Goal: Transaction & Acquisition: Purchase product/service

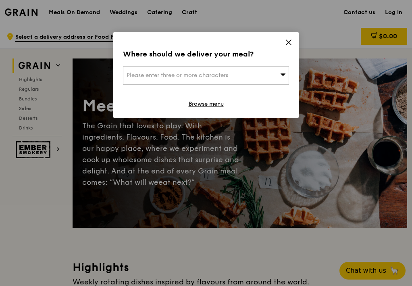
click at [289, 42] on icon at bounding box center [288, 42] width 5 height 5
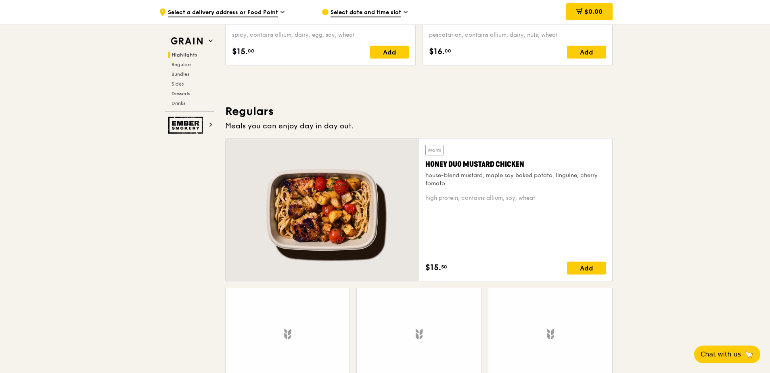
scroll to position [605, 0]
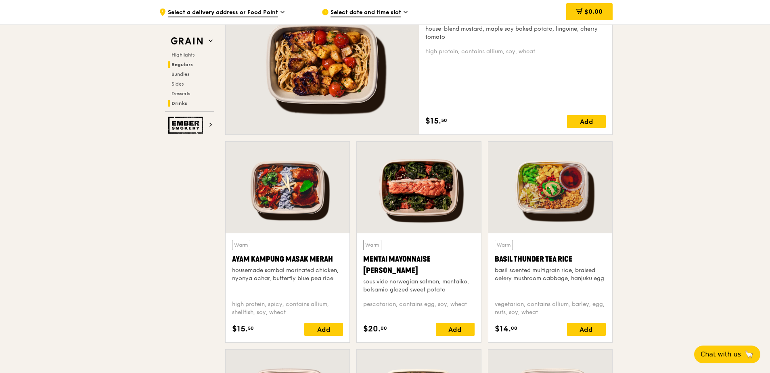
click at [176, 100] on h2 "Drinks" at bounding box center [191, 103] width 46 height 6
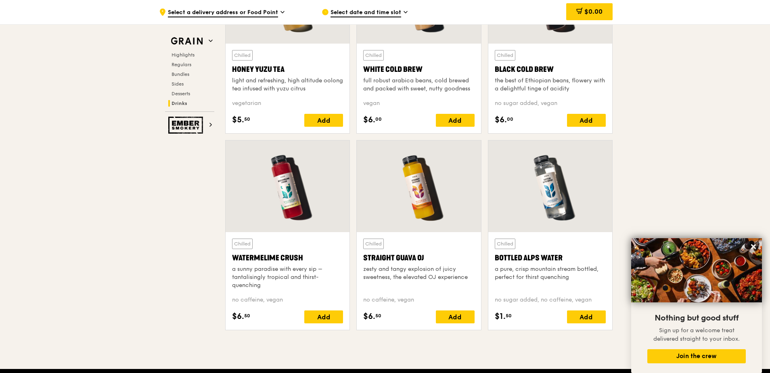
scroll to position [3087, 0]
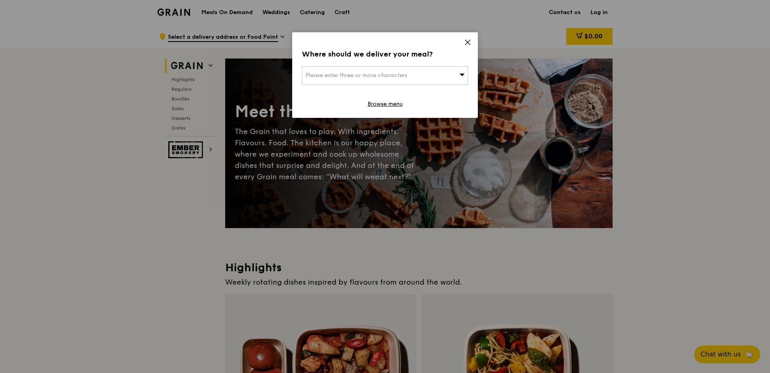
click at [468, 44] on icon at bounding box center [467, 42] width 7 height 7
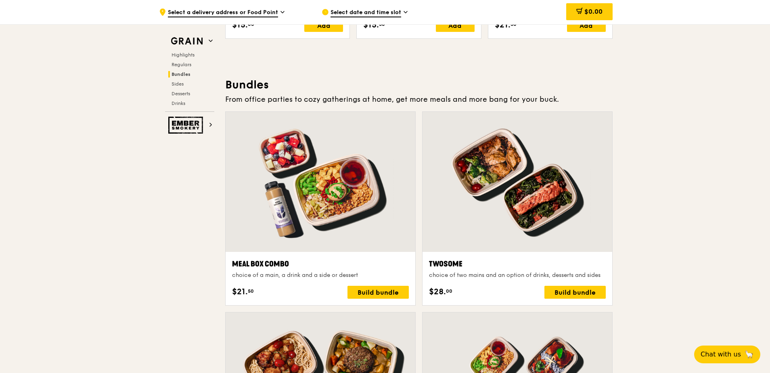
scroll to position [1009, 0]
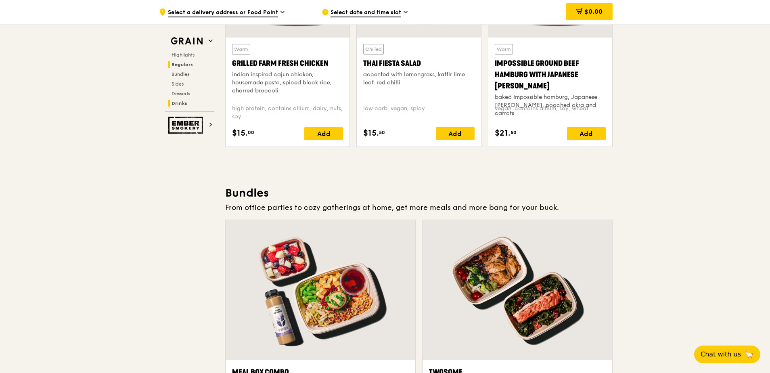
click at [182, 100] on span "Drinks" at bounding box center [179, 103] width 16 height 6
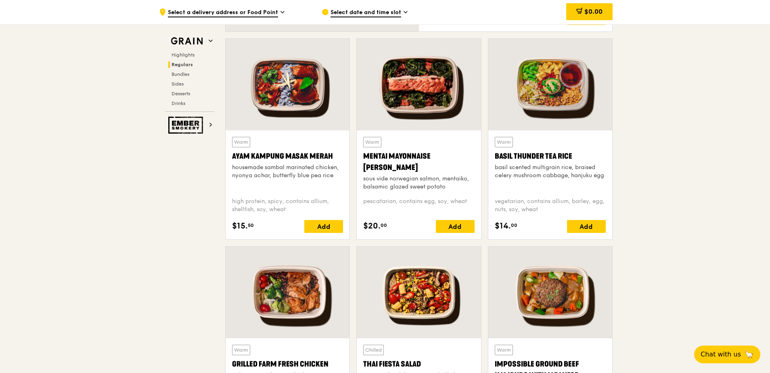
scroll to position [626, 0]
